Goal: Information Seeking & Learning: Learn about a topic

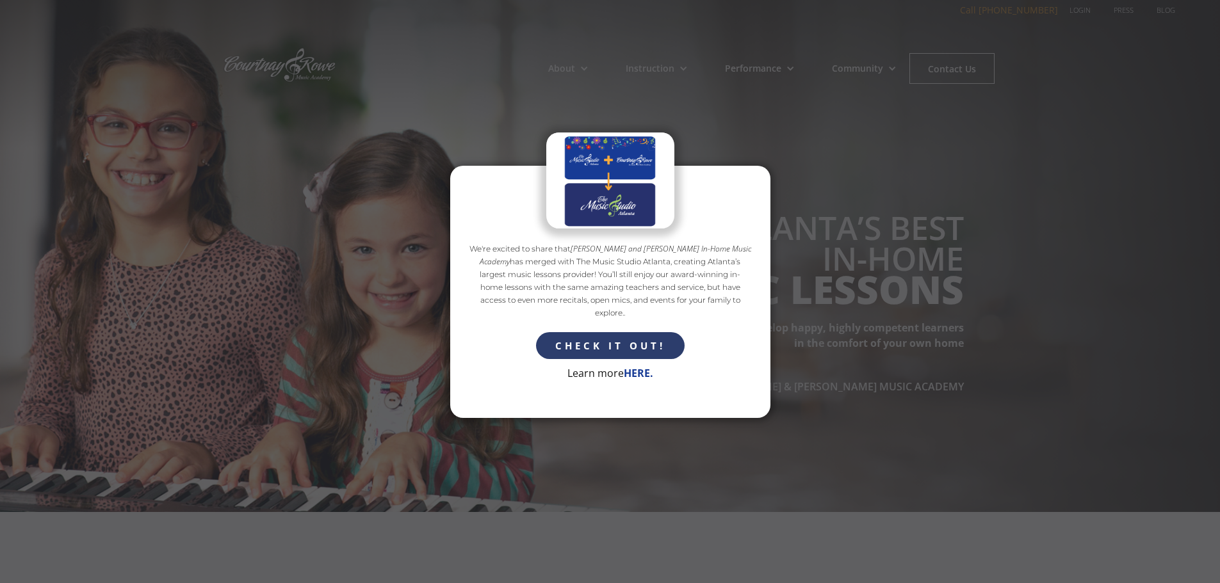
click at [636, 380] on strong "HERE." at bounding box center [638, 373] width 29 height 14
copy em "[PERSON_NAME] and [PERSON_NAME] In-Home Music Academy"
drag, startPoint x: 534, startPoint y: 304, endPoint x: 732, endPoint y: 299, distance: 198.5
click at [732, 267] on em "[PERSON_NAME] and [PERSON_NAME] In-Home Music Academy" at bounding box center [614, 255] width 271 height 24
drag, startPoint x: 800, startPoint y: 270, endPoint x: 800, endPoint y: 263, distance: 7.1
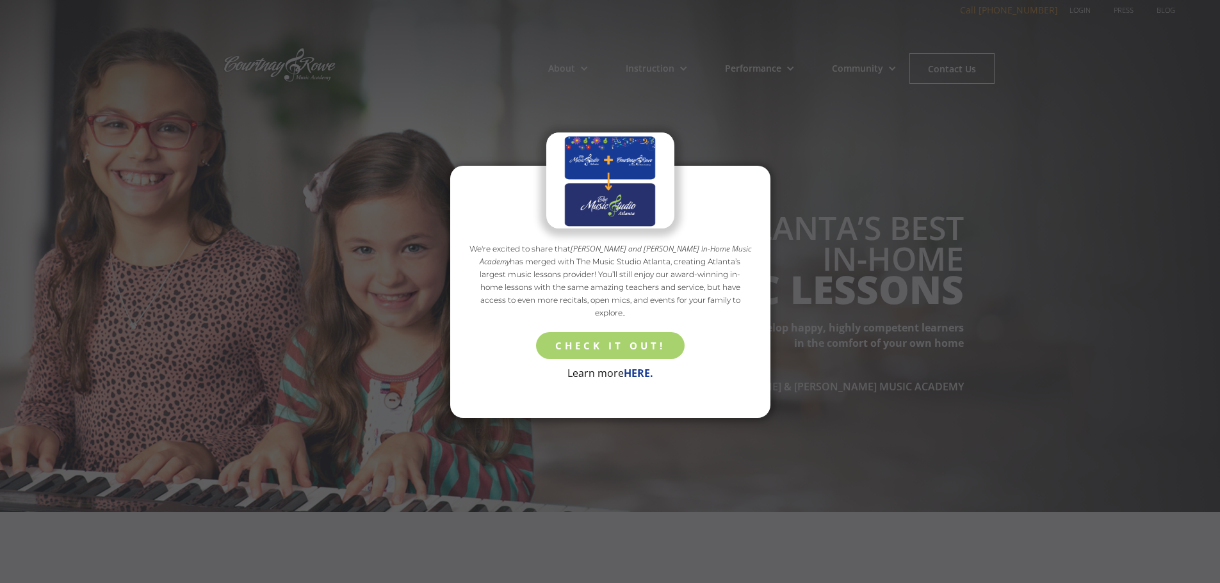
click at [634, 359] on link "CHECK IT OUT!" at bounding box center [610, 345] width 149 height 27
click at [646, 380] on strong "HERE." at bounding box center [638, 373] width 29 height 14
click at [614, 214] on img at bounding box center [609, 181] width 124 height 96
click at [643, 380] on strong "HERE." at bounding box center [638, 373] width 29 height 14
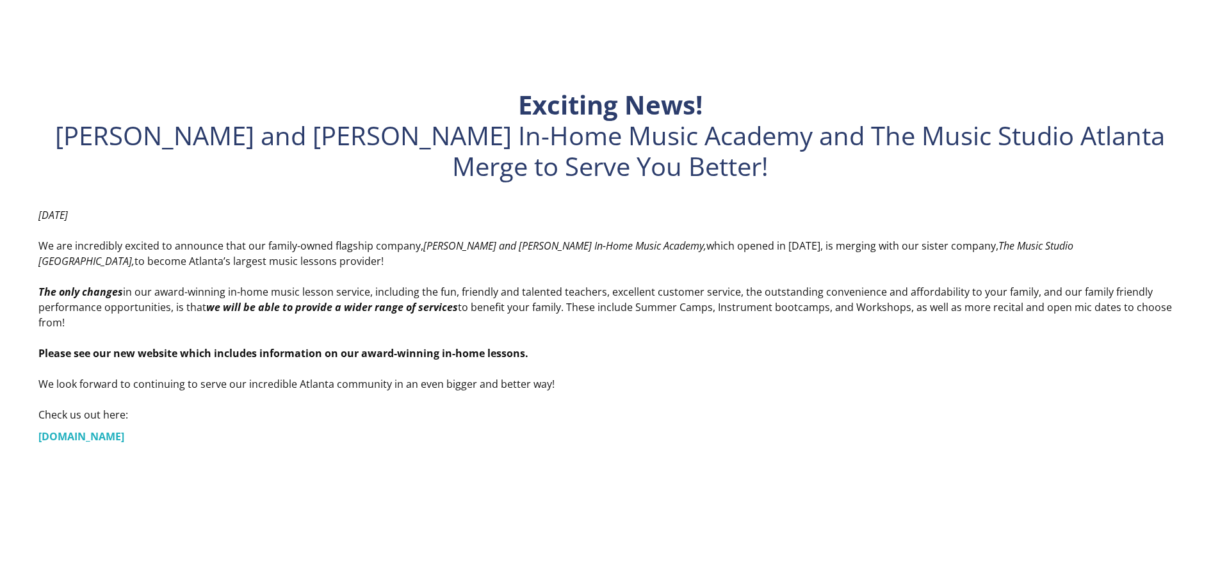
drag, startPoint x: 195, startPoint y: 275, endPoint x: 245, endPoint y: 262, distance: 50.8
click at [134, 434] on link "www.TheMusicStudioAtlanta.com" at bounding box center [86, 436] width 96 height 15
